Goal: Task Accomplishment & Management: Manage account settings

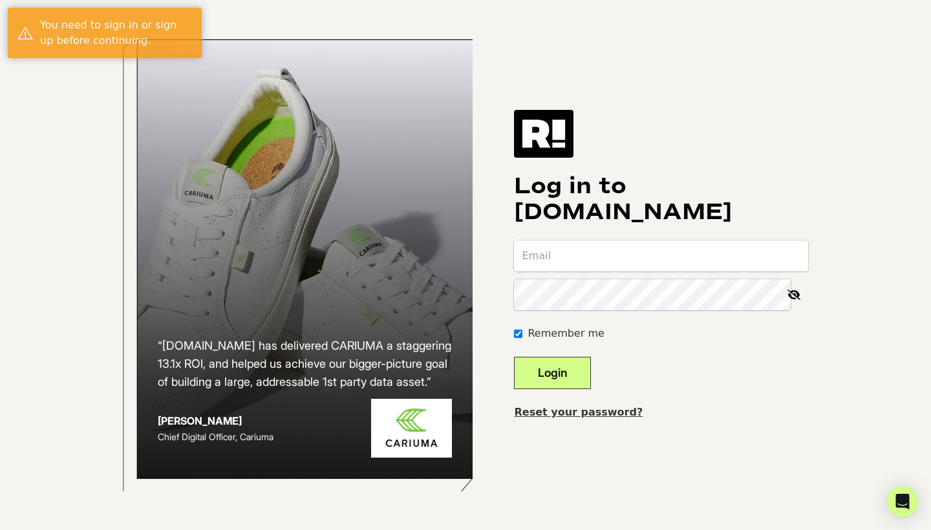
type input "[EMAIL_ADDRESS][DOMAIN_NAME]"
click at [591, 383] on button "Login" at bounding box center [552, 373] width 77 height 32
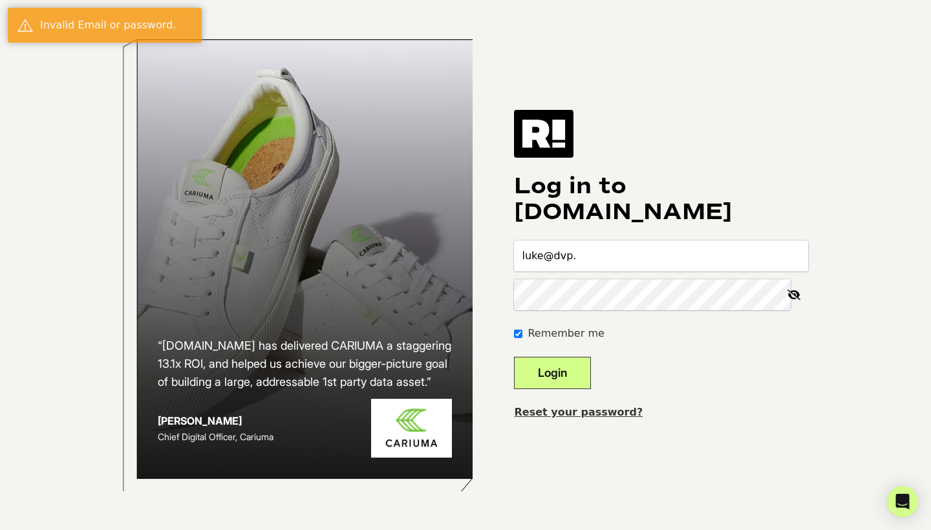
click at [772, 74] on div "“Retention.com has delivered CARIUMA a staggering 13.1x ROI, and helped us achi…" at bounding box center [465, 265] width 737 height 530
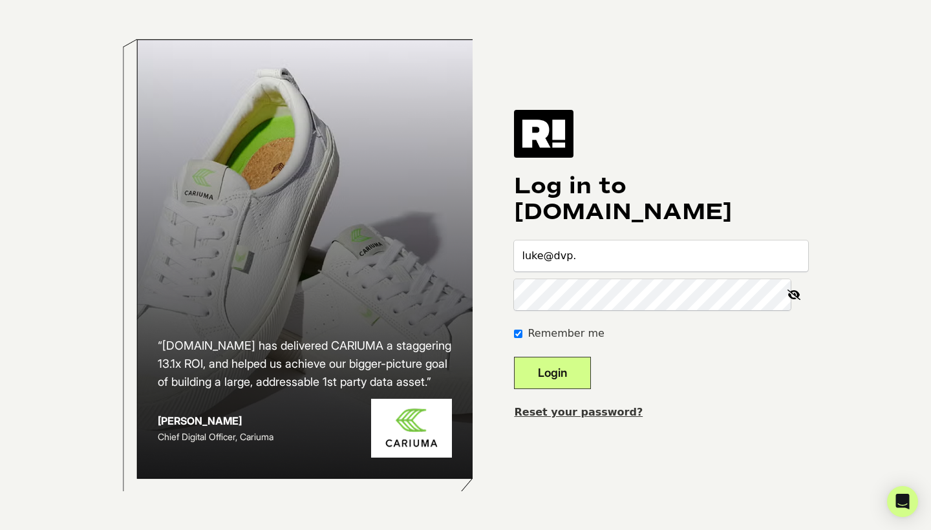
click at [676, 124] on div "Log in to Retention.com luke@dvp. Remember me Login Reset your password?" at bounding box center [661, 265] width 294 height 310
click at [663, 263] on input "luke@dvp." at bounding box center [661, 256] width 294 height 31
type input "luke@dvp.vc"
click at [571, 373] on button "Login" at bounding box center [552, 373] width 77 height 32
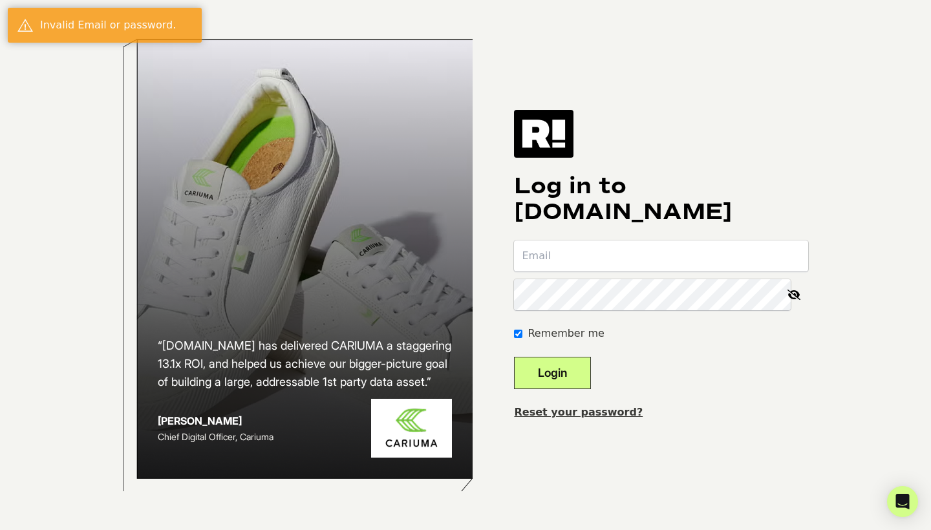
click at [593, 267] on input "email" at bounding box center [661, 256] width 294 height 31
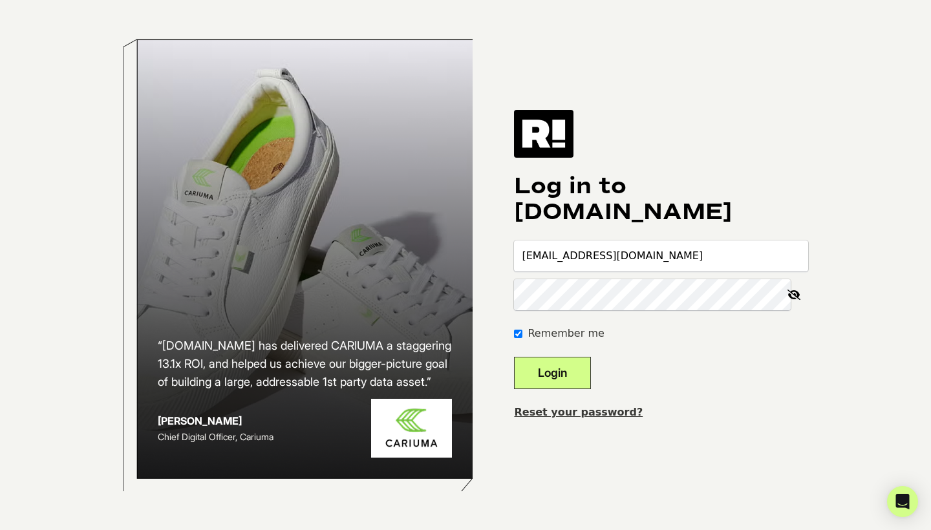
type input "luke@dvp.vc"
drag, startPoint x: 643, startPoint y: 196, endPoint x: 587, endPoint y: 258, distance: 83.8
click at [643, 196] on h1 "Log in to [DOMAIN_NAME]" at bounding box center [661, 199] width 294 height 52
click at [587, 258] on input "luke@dvp.vc" at bounding box center [661, 256] width 294 height 31
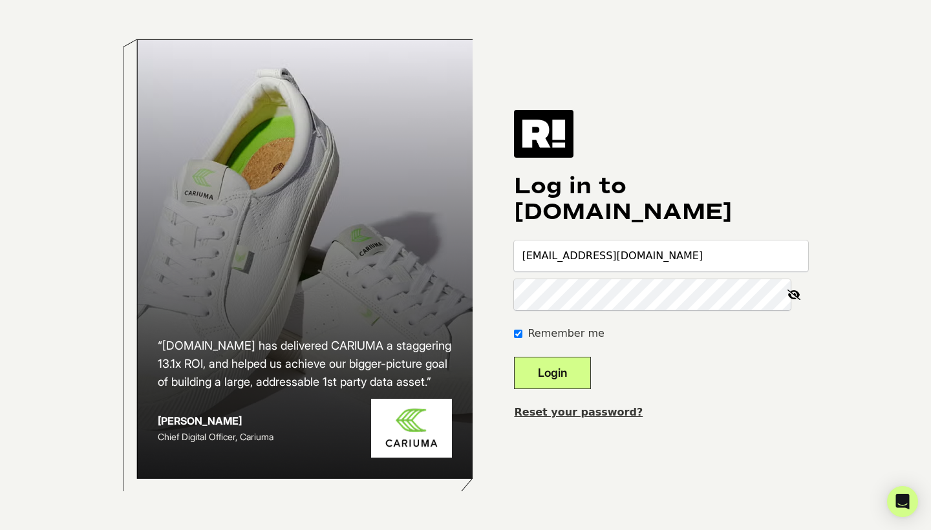
click at [587, 258] on input "luke@dvp.vc" at bounding box center [661, 256] width 294 height 31
click at [805, 287] on icon at bounding box center [794, 294] width 28 height 31
click at [556, 366] on button "Login" at bounding box center [552, 373] width 77 height 32
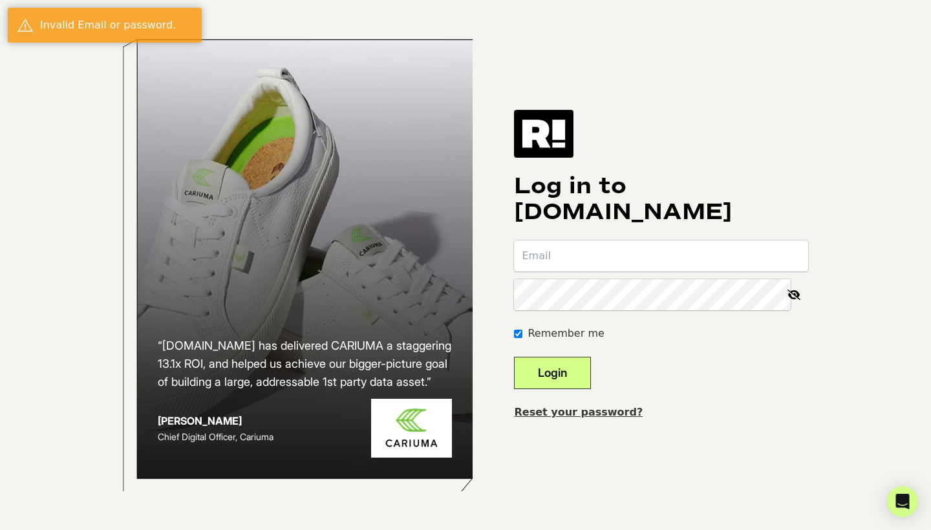
click at [706, 158] on div "Log in to [DOMAIN_NAME] Remember me Login Reset your password?" at bounding box center [661, 265] width 294 height 310
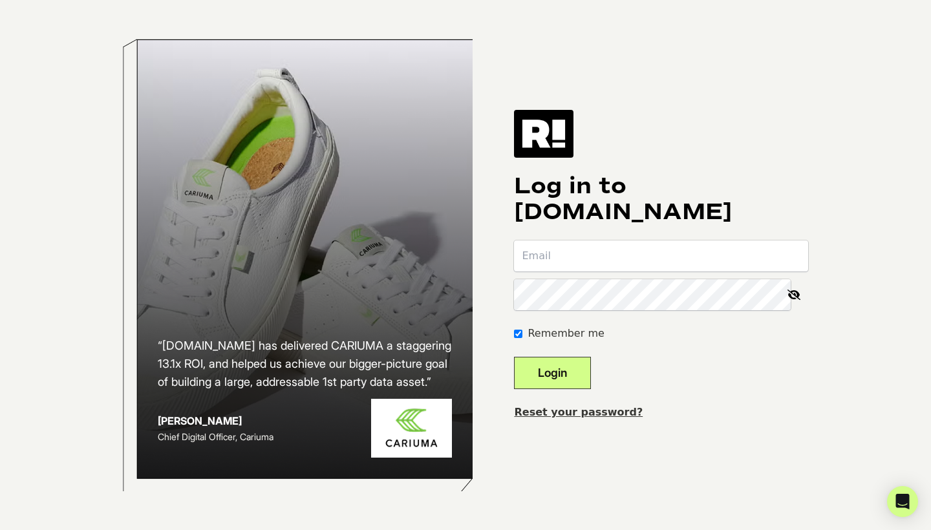
click at [647, 259] on input "email" at bounding box center [661, 256] width 294 height 31
paste input "its [EMAIL_ADDRESS][DOMAIN_NAME]"
drag, startPoint x: 553, startPoint y: 255, endPoint x: 486, endPoint y: 263, distance: 67.6
click at [485, 263] on div "“[DOMAIN_NAME] has delivered CARIUMA a staggering 13.1x ROI, and helped us achi…" at bounding box center [465, 265] width 737 height 530
click at [537, 254] on input "its [EMAIL_ADDRESS][DOMAIN_NAME]" at bounding box center [661, 256] width 294 height 31
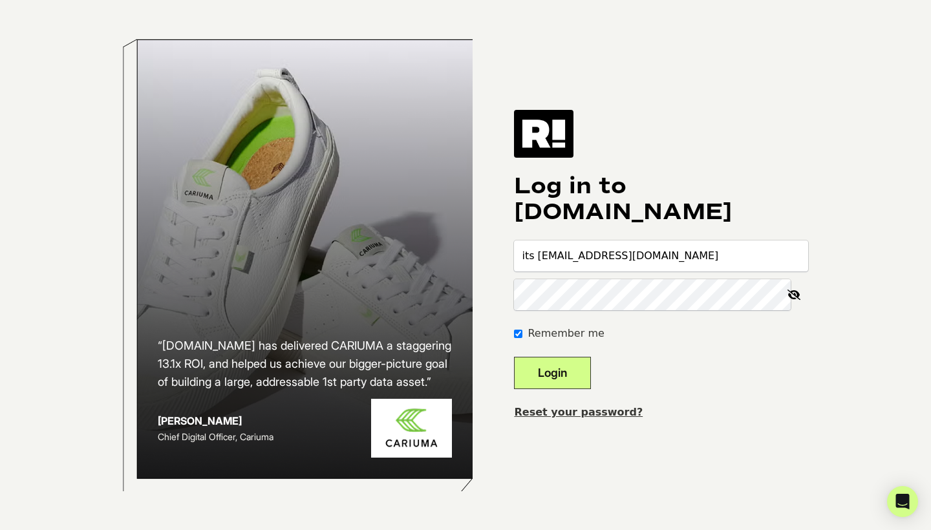
click at [550, 255] on input "its [EMAIL_ADDRESS][DOMAIN_NAME]" at bounding box center [661, 256] width 294 height 31
click at [557, 257] on input "its [EMAIL_ADDRESS][DOMAIN_NAME]" at bounding box center [661, 256] width 294 height 31
type input "[EMAIL_ADDRESS][DOMAIN_NAME]"
click at [756, 387] on form "[EMAIL_ADDRESS][DOMAIN_NAME] Remember me Login" at bounding box center [661, 315] width 294 height 149
click at [585, 376] on button "Login" at bounding box center [552, 373] width 77 height 32
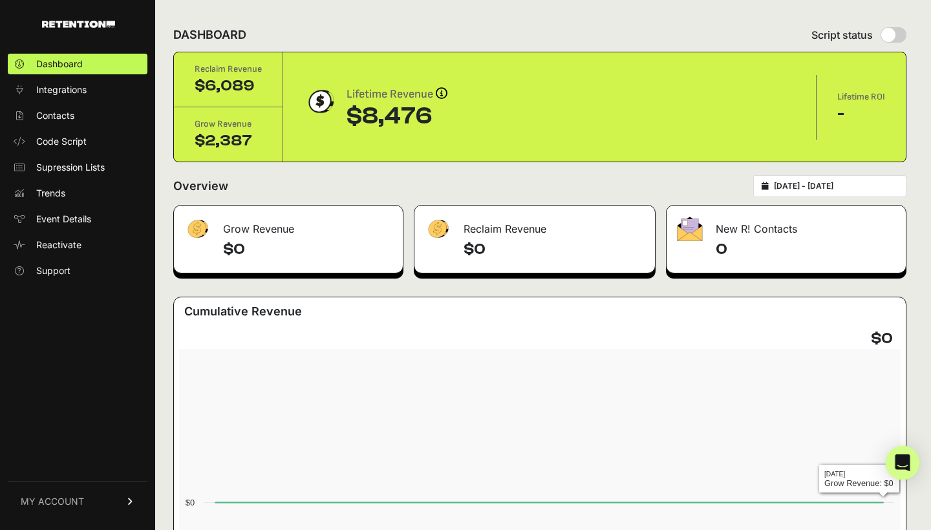
click at [896, 470] on div "Open Intercom Messenger" at bounding box center [903, 463] width 34 height 34
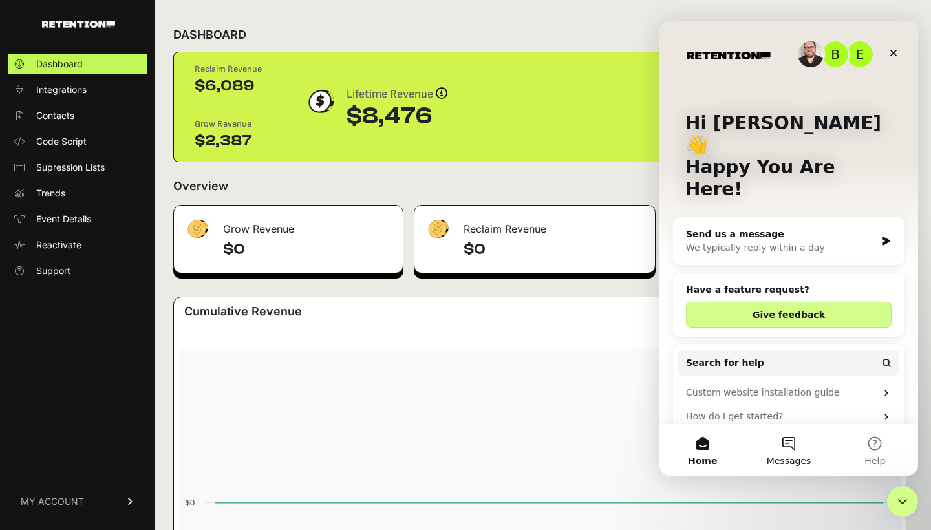
click at [790, 449] on button "Messages" at bounding box center [789, 450] width 86 height 52
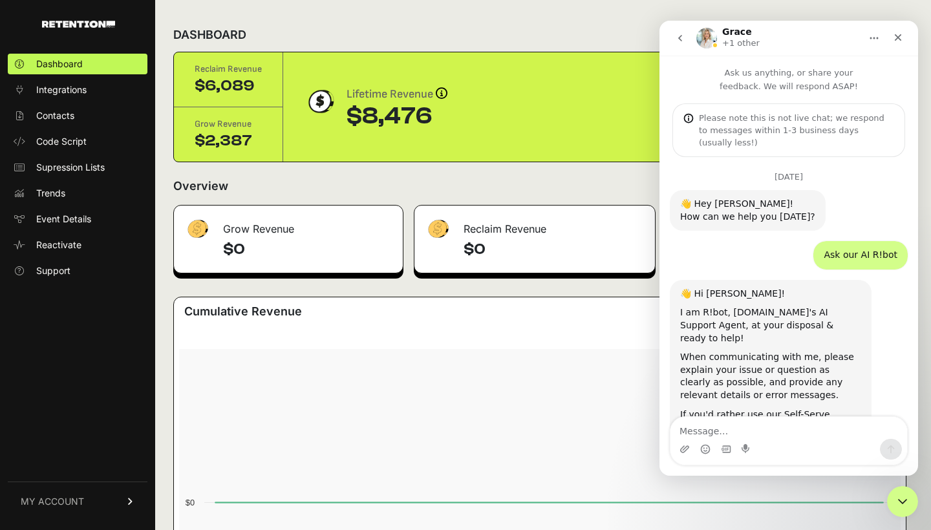
scroll to position [1477, 0]
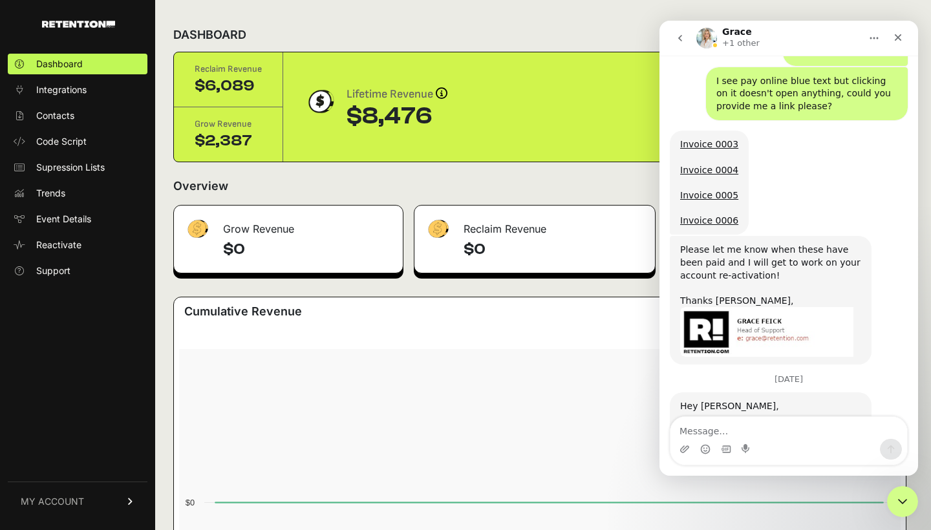
click at [741, 435] on textarea "Message…" at bounding box center [789, 428] width 237 height 22
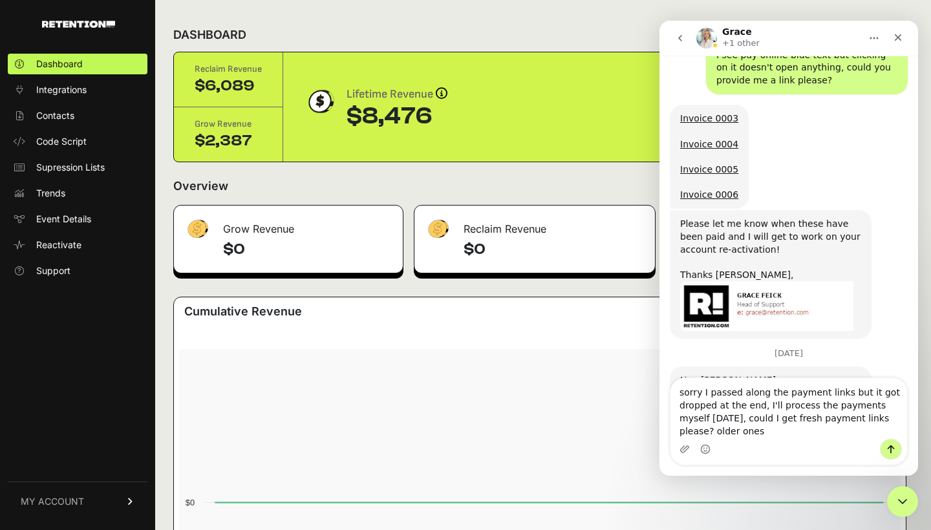
scroll to position [1516, 0]
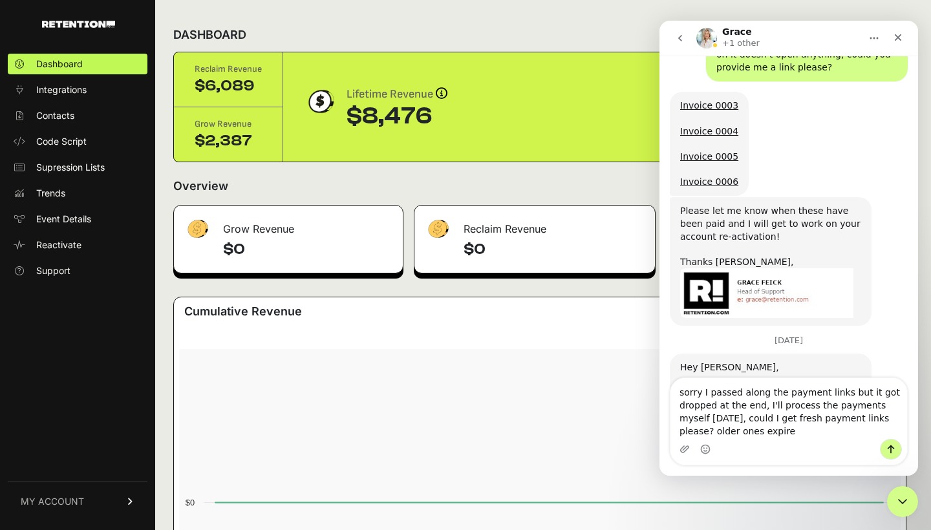
type textarea "sorry I passed along the payment links but it got dropped at the end, I'll proc…"
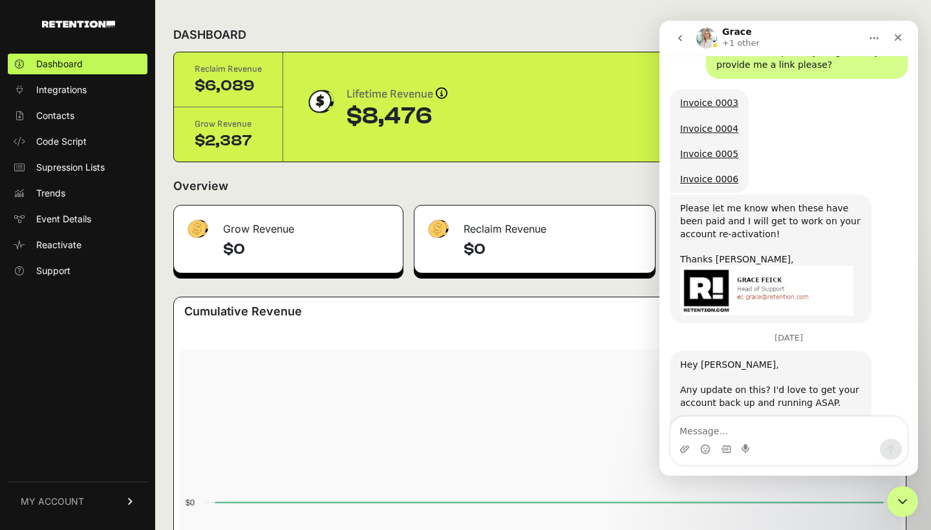
scroll to position [1570, 0]
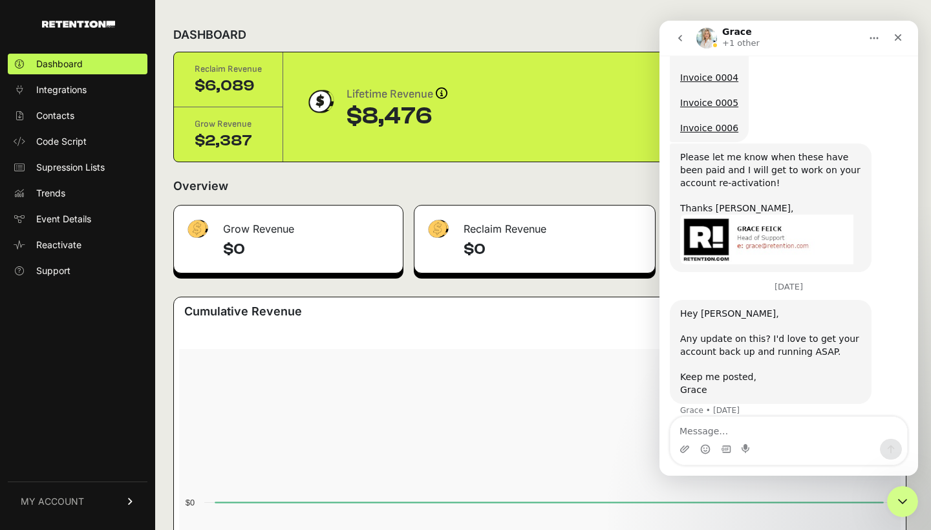
click at [72, 506] on span "MY ACCOUNT" at bounding box center [52, 501] width 63 height 13
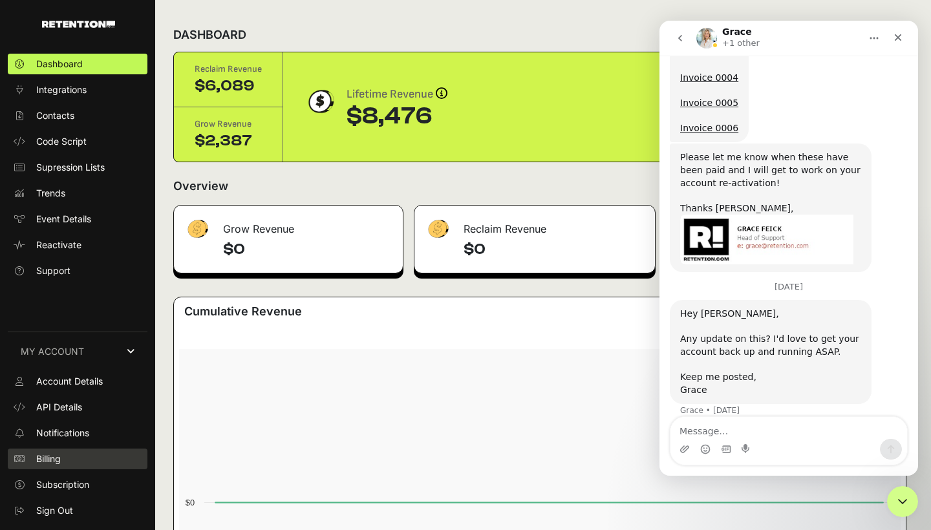
click at [101, 457] on link "Billing" at bounding box center [78, 459] width 140 height 21
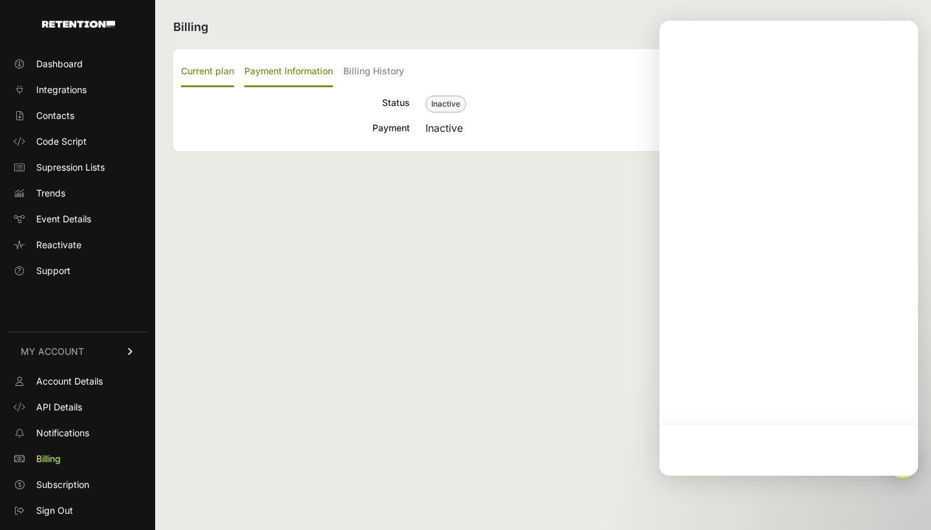
click at [331, 81] on label "Payment Information" at bounding box center [288, 72] width 89 height 30
click at [0, 0] on input "Payment Information" at bounding box center [0, 0] width 0 height 0
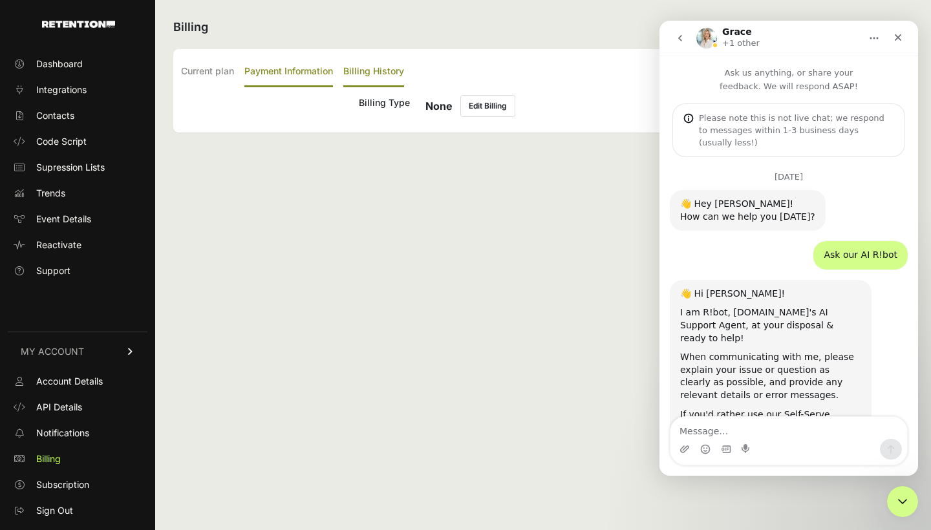
scroll to position [1570, 0]
